Goal: Find specific page/section: Find specific page/section

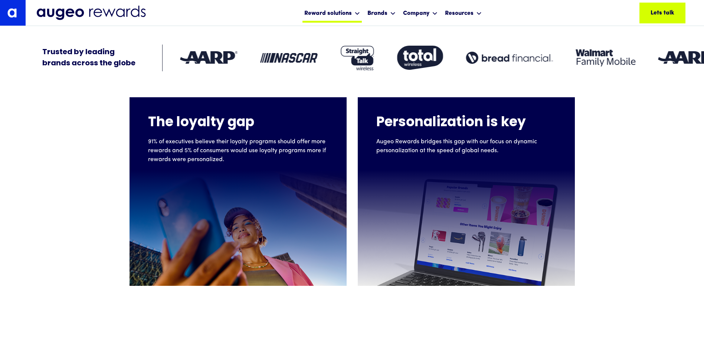
scroll to position [262, 0]
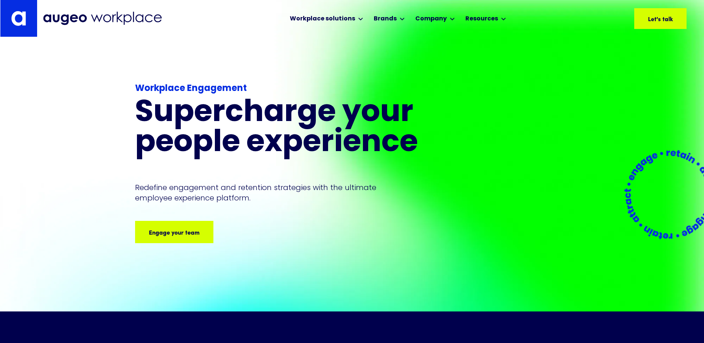
click at [29, 16] on link at bounding box center [18, 18] width 37 height 37
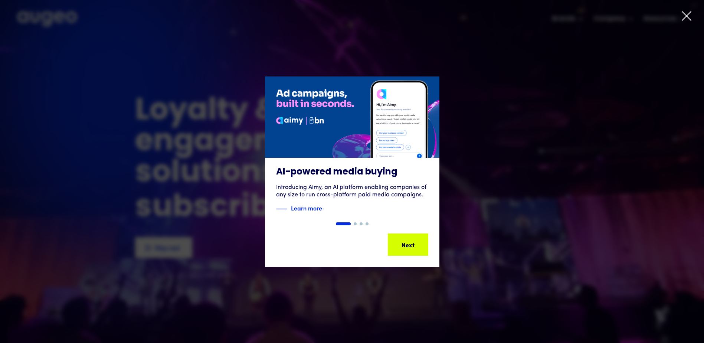
click at [684, 14] on icon at bounding box center [686, 16] width 9 height 9
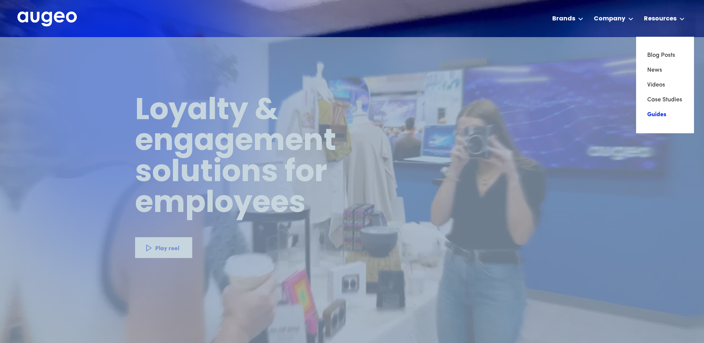
click at [659, 117] on link "Guides" at bounding box center [665, 114] width 36 height 15
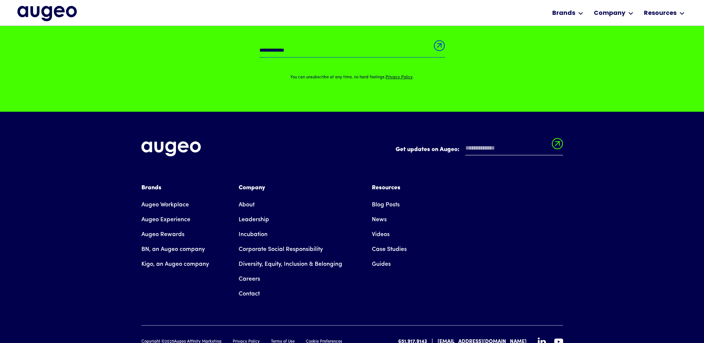
scroll to position [785, 0]
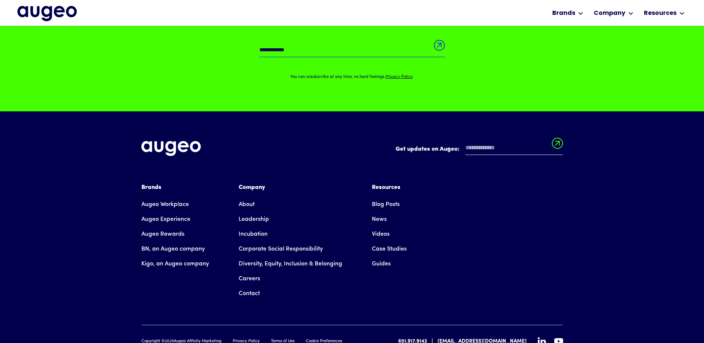
click at [242, 231] on link "Incubation" at bounding box center [253, 234] width 29 height 15
